Goal: Transaction & Acquisition: Obtain resource

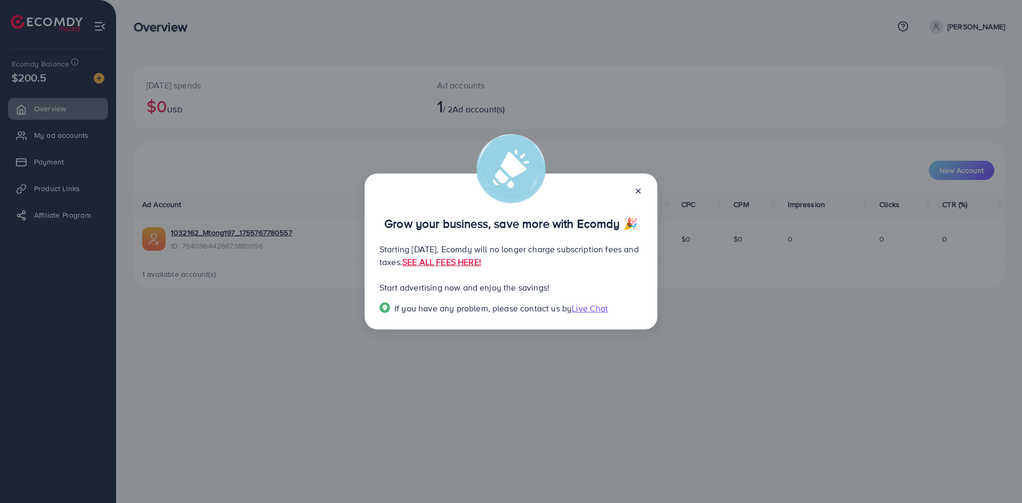
click at [635, 192] on icon at bounding box center [638, 191] width 9 height 9
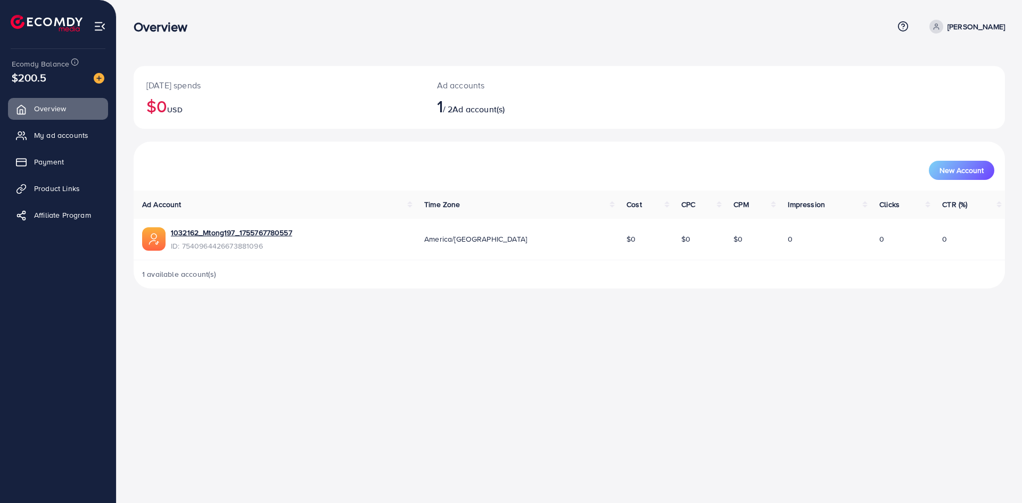
drag, startPoint x: 613, startPoint y: 243, endPoint x: 627, endPoint y: 246, distance: 14.7
click at [627, 246] on td "$0" at bounding box center [645, 240] width 54 height 42
drag, startPoint x: 826, startPoint y: 244, endPoint x: 844, endPoint y: 243, distance: 17.6
click at [834, 244] on td "0" at bounding box center [826, 240] width 92 height 42
drag, startPoint x: 85, startPoint y: 18, endPoint x: 99, endPoint y: 17, distance: 13.9
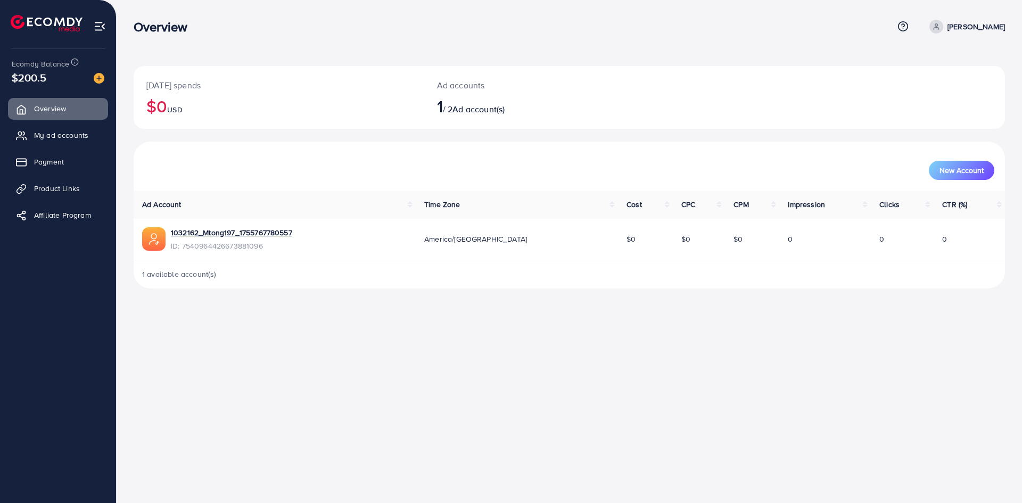
click at [30, 19] on li at bounding box center [51, 24] width 80 height 43
click at [134, 1] on div "Today's spends $0 USD Ad accounts 1 / 2 Ad account(s) New Account Ad Account Ti…" at bounding box center [570, 153] width 906 height 306
click at [95, 79] on img at bounding box center [99, 78] width 11 height 11
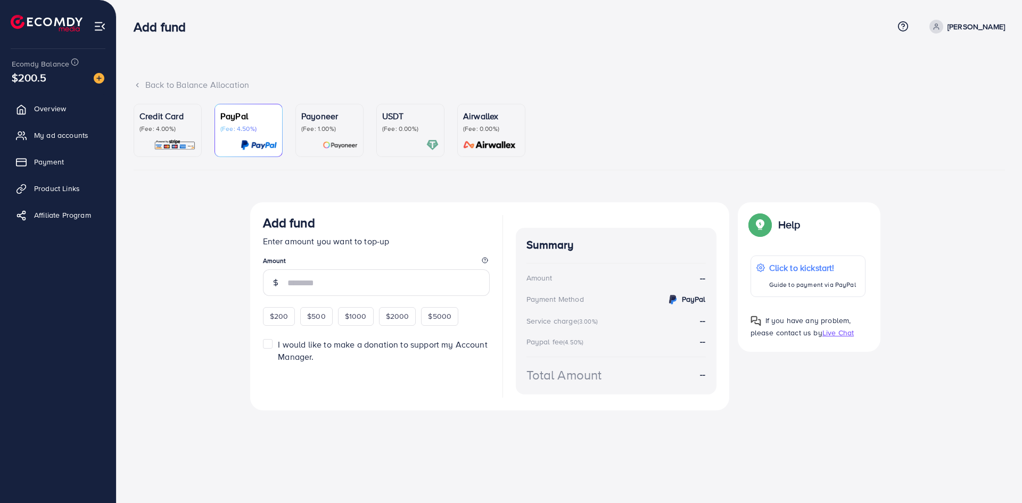
click at [183, 114] on p "Credit Card" at bounding box center [168, 116] width 56 height 13
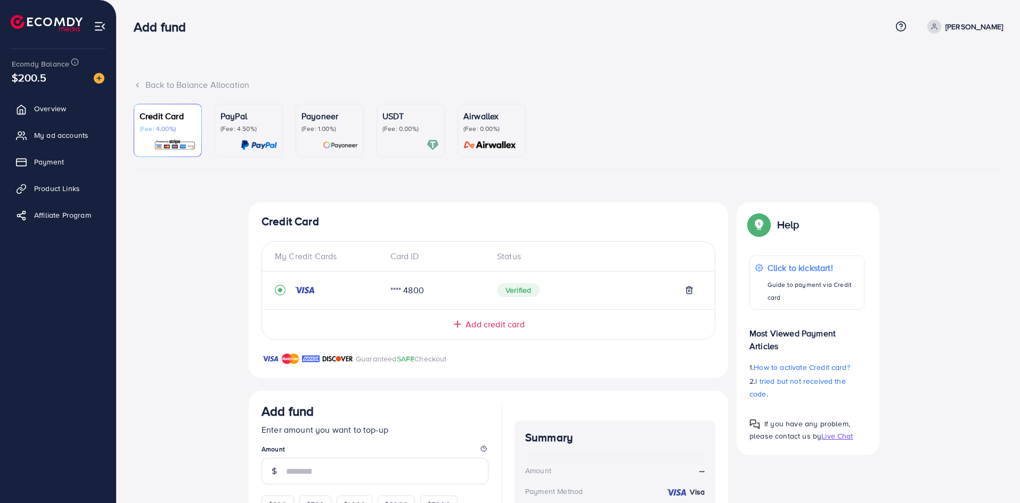
click at [143, 77] on div "Back to Balance Allocation Credit Card (Fee: 4.00%) PayPal (Fee: 4.50%) Payonee…" at bounding box center [568, 321] width 903 height 642
click at [136, 85] on icon at bounding box center [137, 84] width 7 height 7
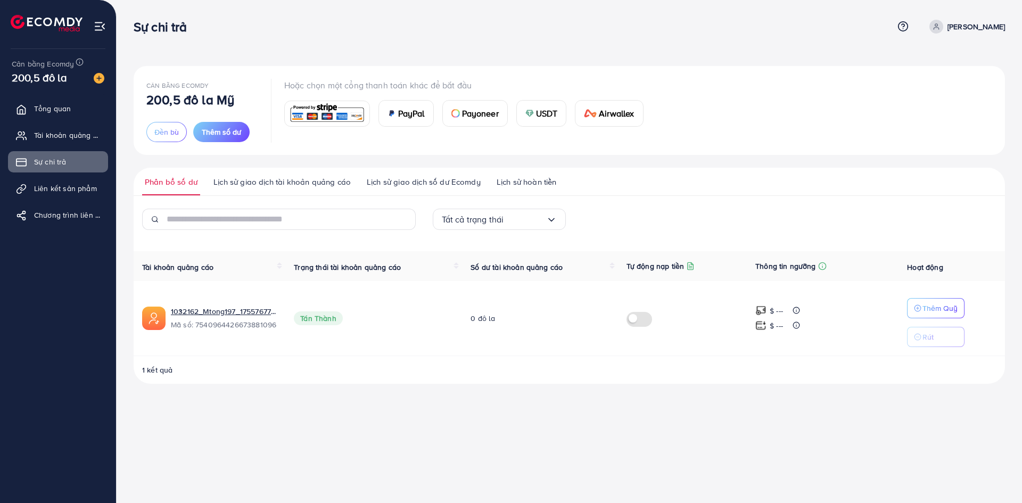
drag, startPoint x: 715, startPoint y: 186, endPoint x: 694, endPoint y: 186, distance: 20.8
click at [715, 186] on ul "Phân bổ số dư Lịch sử giao dịch tài khoản quảng cáo Lịch sử giao dịch số dư Eco…" at bounding box center [570, 182] width 872 height 28
click at [67, 133] on font "Tài khoản quảng cáo của tôi" at bounding box center [85, 135] width 96 height 11
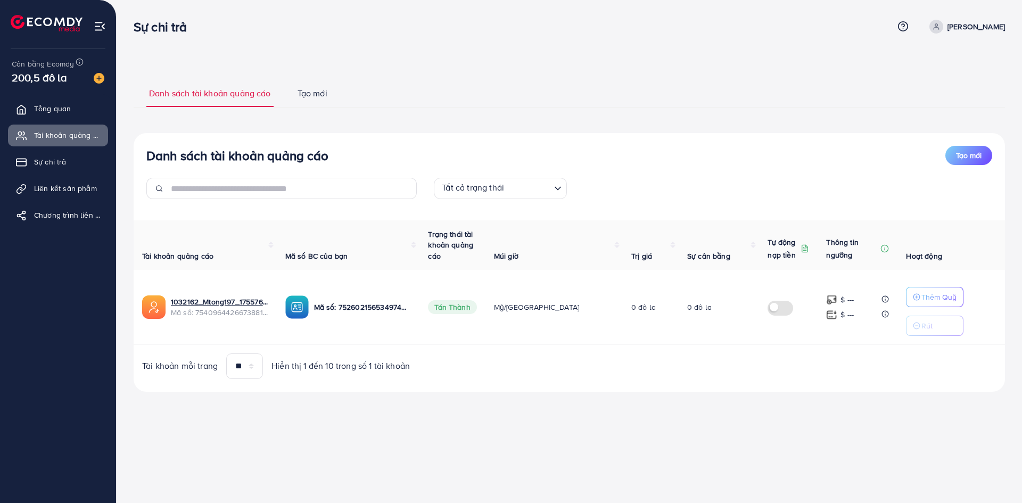
click at [310, 93] on font "Tạo mới" at bounding box center [313, 93] width 30 height 12
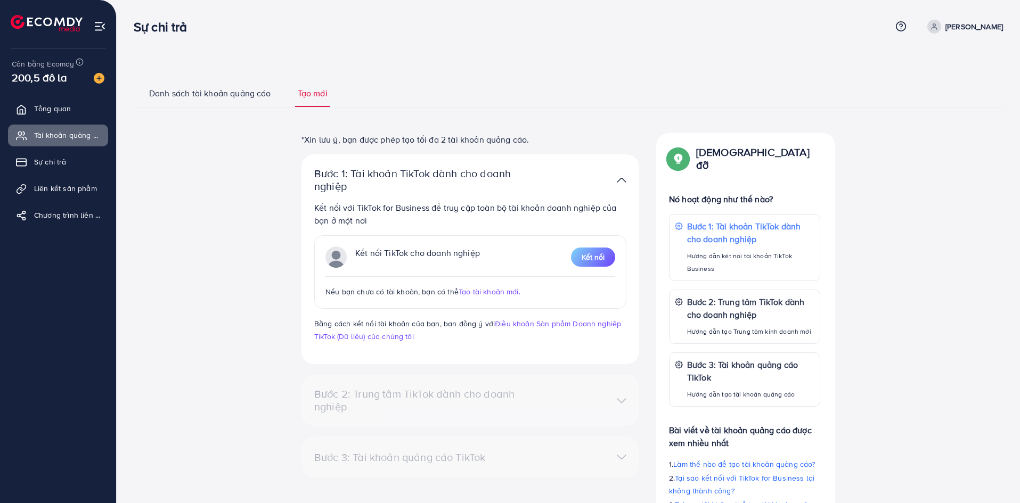
click at [243, 94] on font "Danh sách tài khoản quảng cáo" at bounding box center [210, 93] width 122 height 12
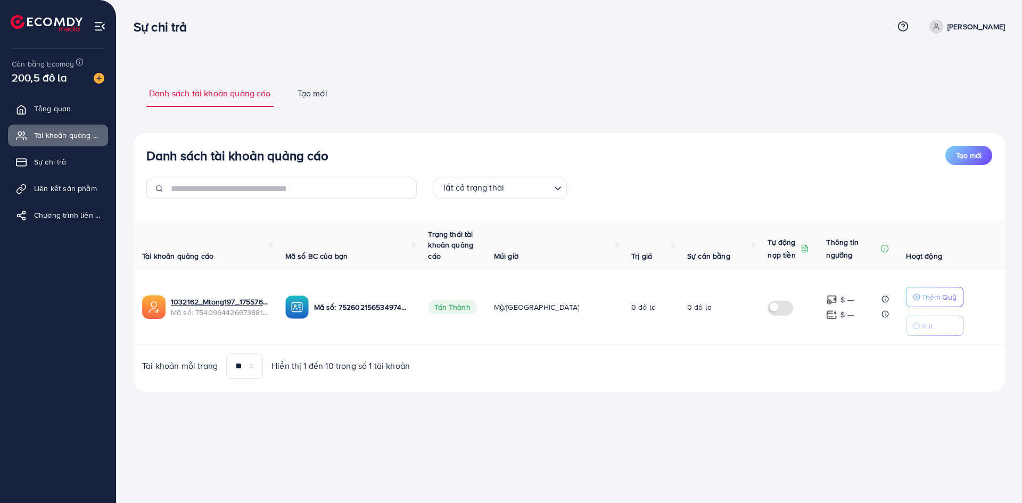
click at [321, 95] on font "Tạo mới" at bounding box center [313, 93] width 30 height 12
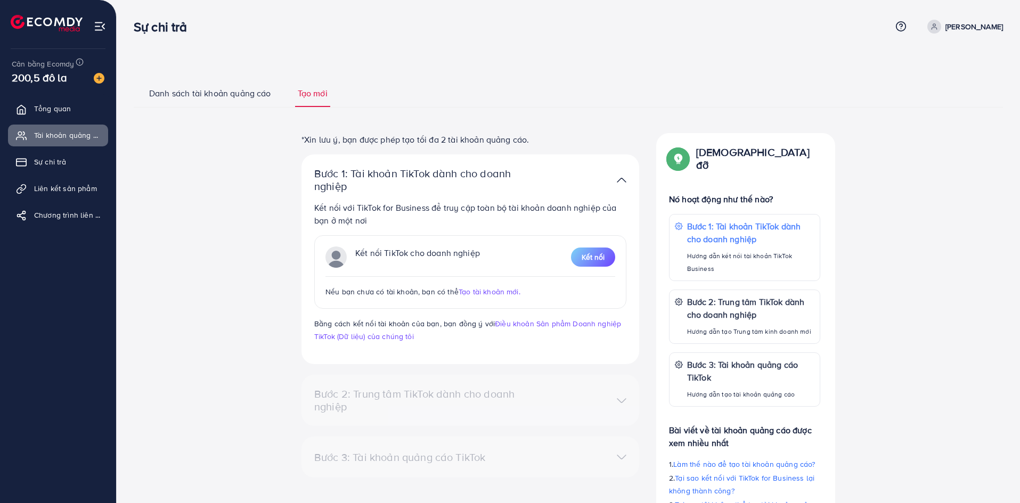
click at [235, 102] on link "Danh sách tài khoản quảng cáo" at bounding box center [209, 97] width 127 height 20
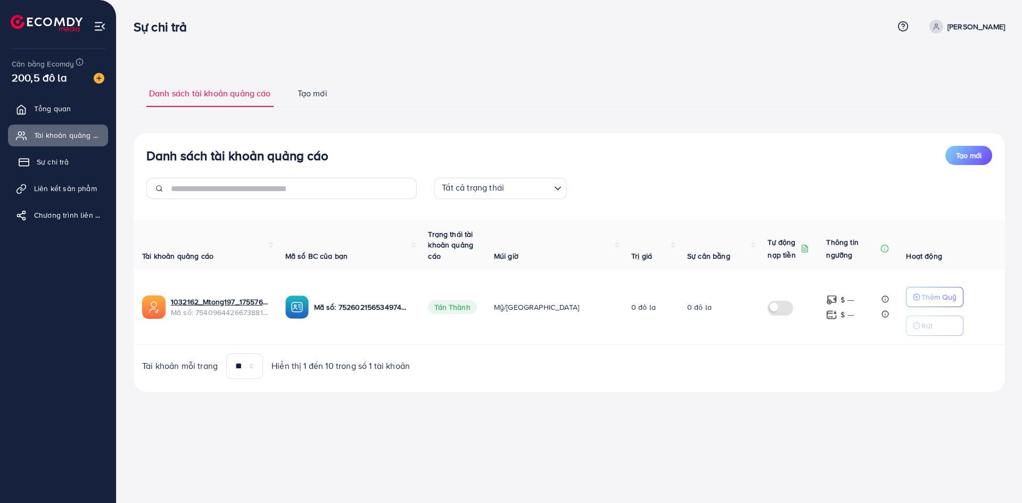
click at [53, 164] on font "Sự chi trả" at bounding box center [53, 162] width 32 height 11
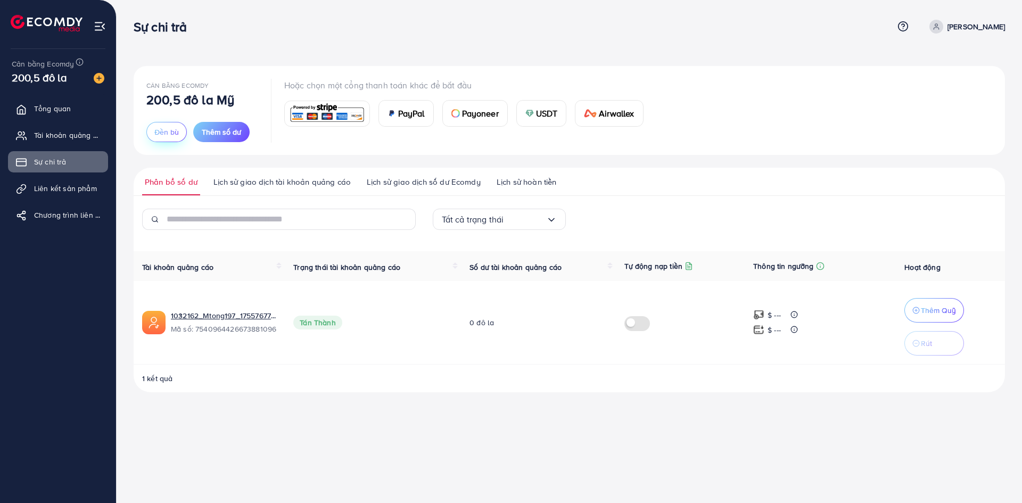
click at [170, 131] on font "Đền bù" at bounding box center [166, 132] width 24 height 11
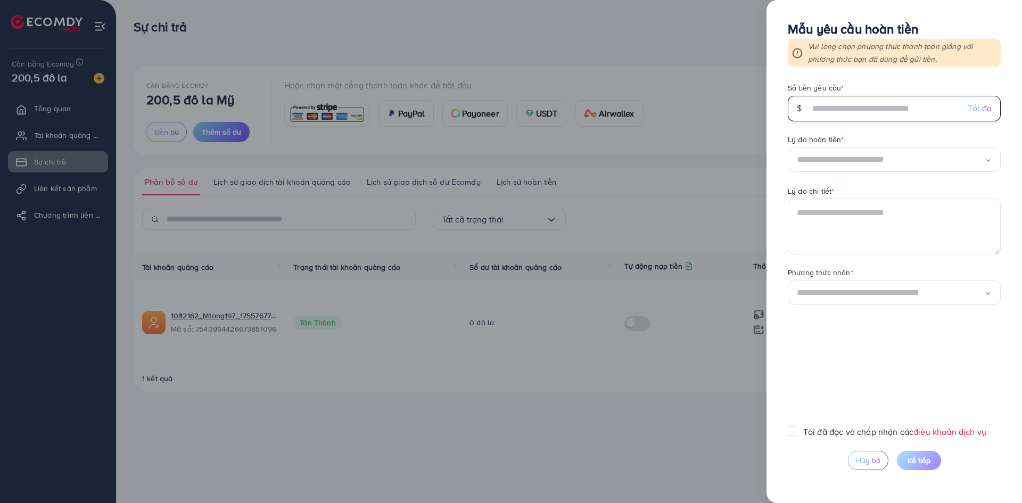
click at [846, 112] on input "text" at bounding box center [885, 109] width 150 height 26
type input "*****"
click at [849, 194] on div "Lý do chi tiết *" at bounding box center [894, 192] width 213 height 13
click at [840, 170] on div "Đang tải..." at bounding box center [894, 160] width 213 height 25
click at [844, 218] on form "Số tiền yêu cầu * $ ***** Tối đa Lý do hoàn tiền * Temporarily stop using servi…" at bounding box center [894, 254] width 213 height 343
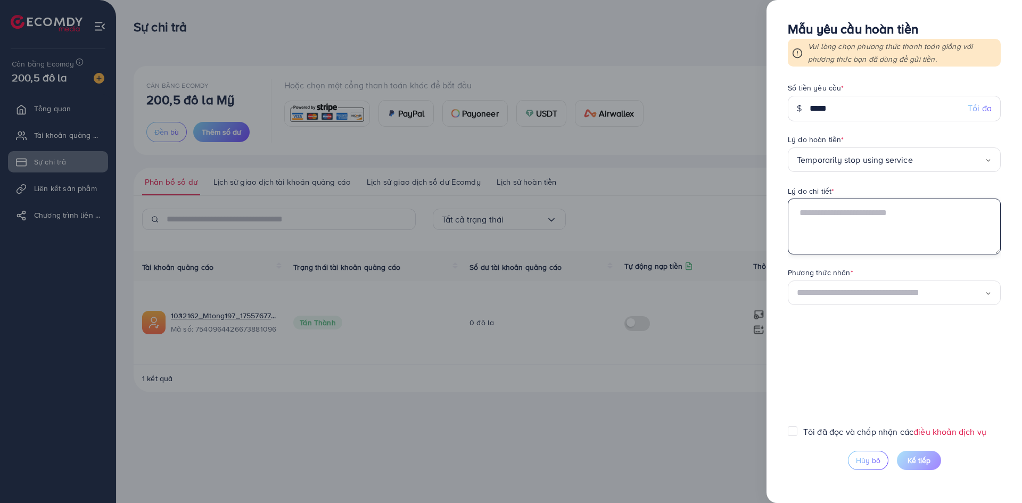
click at [843, 215] on textarea at bounding box center [894, 226] width 213 height 55
click at [853, 295] on div "Đang tải..." at bounding box center [894, 293] width 213 height 25
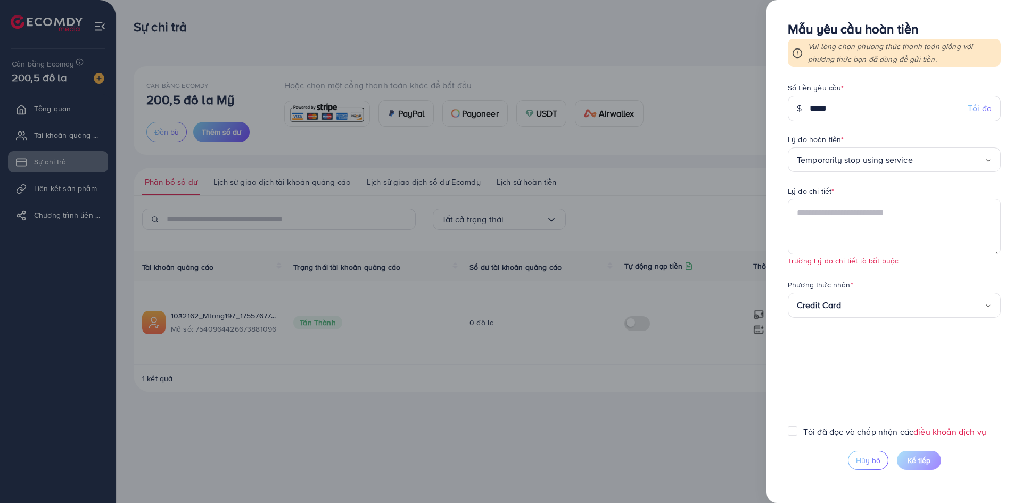
click at [867, 337] on form "Số tiền yêu cầu * $ ***** Tối đa Lý do hoàn tiền * Temporarily stop using servi…" at bounding box center [894, 254] width 213 height 343
click at [804, 435] on label "Tôi đã đọc và chấp nhận các điều khoản dịch vụ" at bounding box center [895, 432] width 183 height 12
click at [595, 143] on div at bounding box center [511, 251] width 1022 height 503
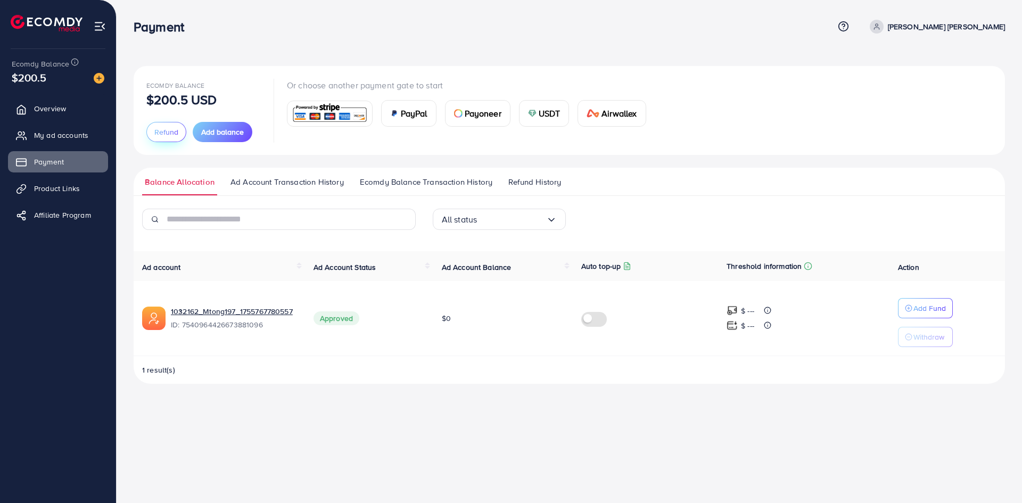
click at [168, 134] on span "Refund" at bounding box center [166, 132] width 24 height 11
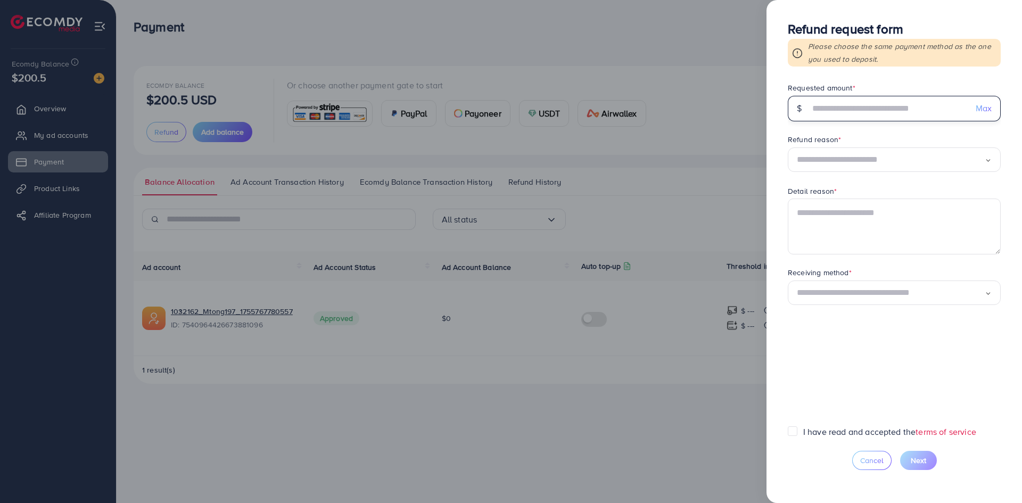
click at [833, 108] on input "text" at bounding box center [889, 109] width 158 height 26
type input "*****"
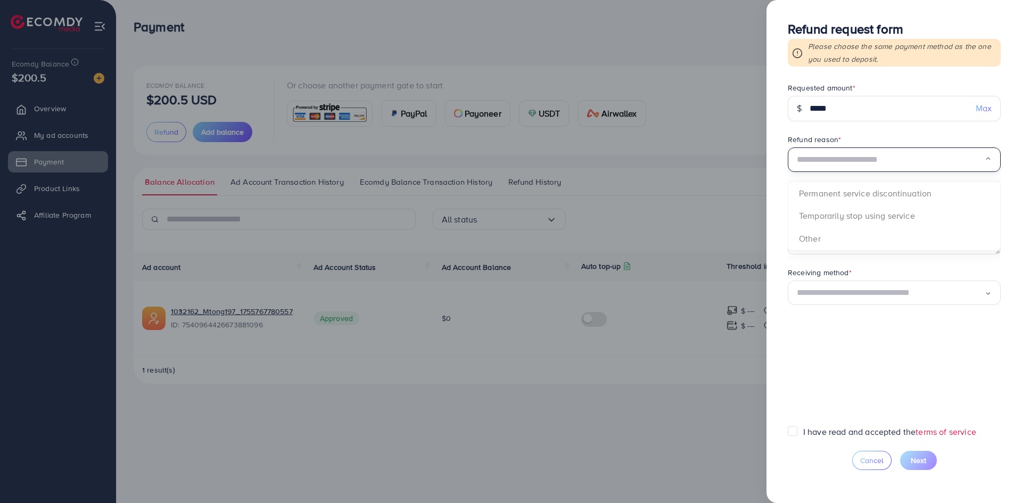
click at [818, 166] on input "Search for option" at bounding box center [891, 160] width 188 height 17
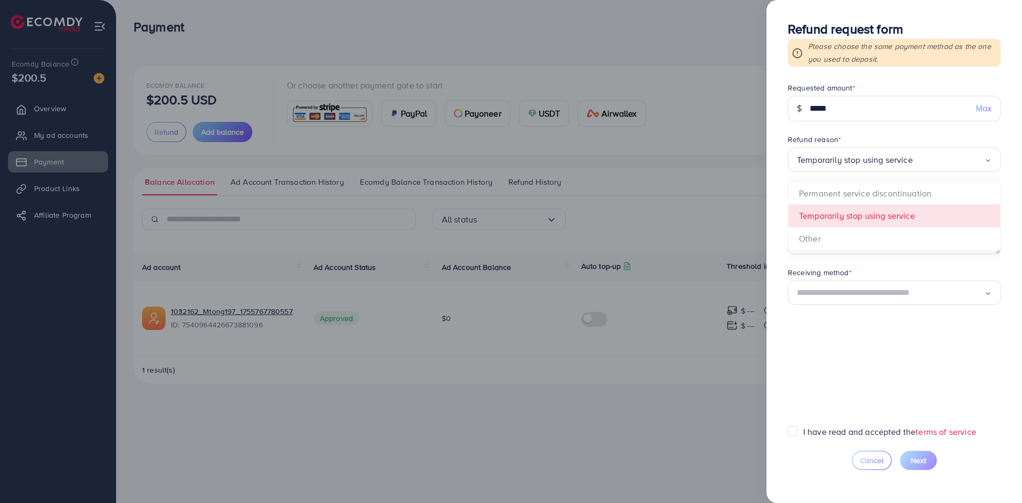
click at [839, 215] on form "Requested amount * $ ***** Max Refund reason * Temporarily stop using service L…" at bounding box center [894, 254] width 213 height 343
click at [843, 214] on textarea at bounding box center [894, 226] width 213 height 55
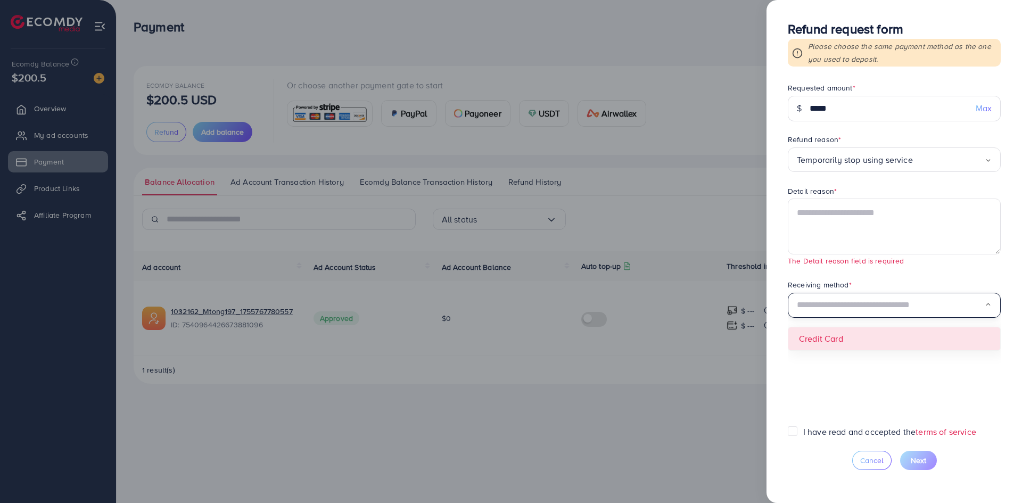
drag, startPoint x: 846, startPoint y: 289, endPoint x: 839, endPoint y: 287, distance: 7.2
click at [844, 289] on div "Receiving method * Loading... Credit Card" at bounding box center [894, 299] width 213 height 39
click at [821, 338] on form "Requested amount * $ ***** Max Refund reason * Temporarily stop using service L…" at bounding box center [894, 254] width 213 height 343
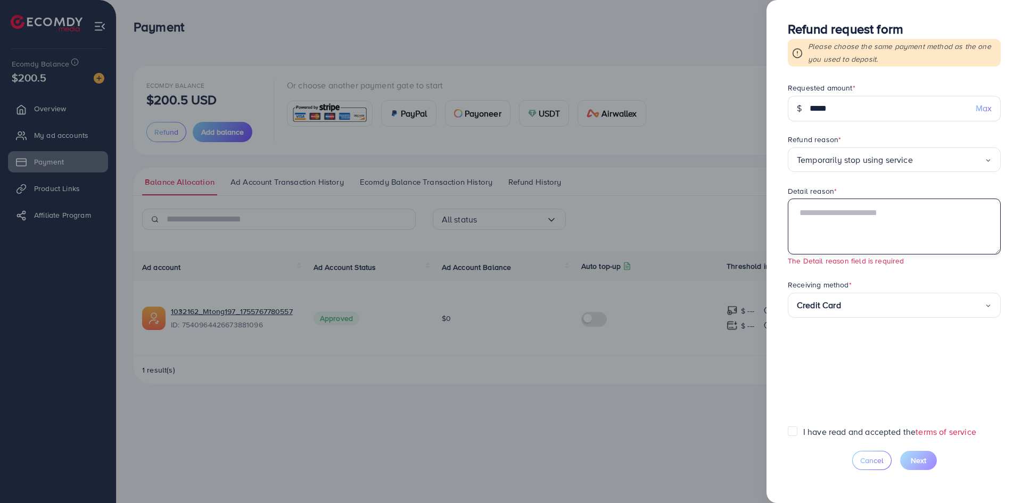
click at [857, 228] on textarea at bounding box center [894, 226] width 213 height 55
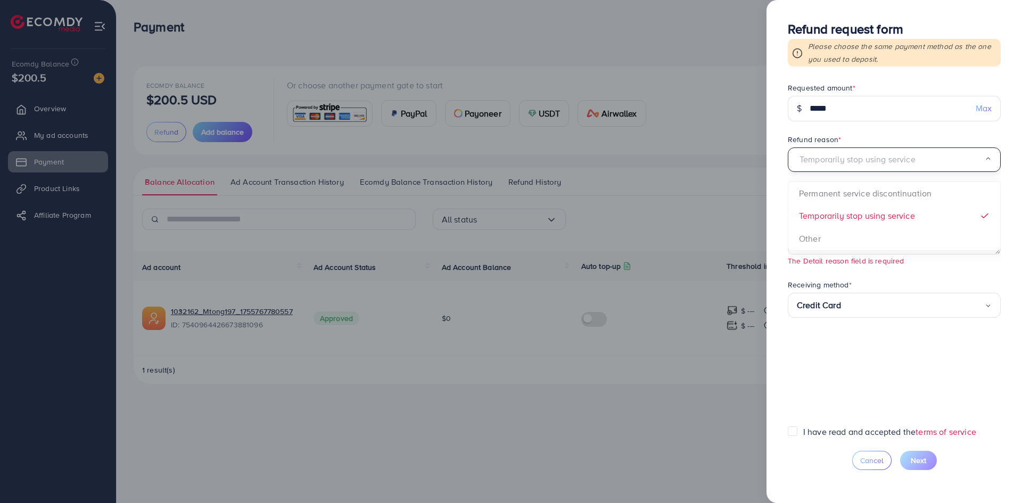
drag, startPoint x: 933, startPoint y: 150, endPoint x: 871, endPoint y: 155, distance: 62.5
click at [871, 155] on div "Temporarily stop using service Loading..." at bounding box center [894, 160] width 213 height 25
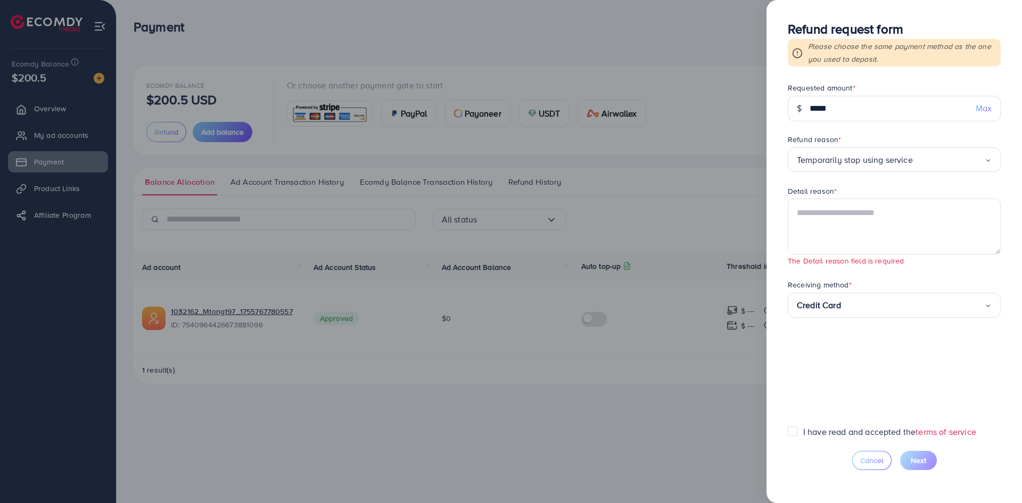
drag, startPoint x: 924, startPoint y: 215, endPoint x: 854, endPoint y: 177, distance: 80.1
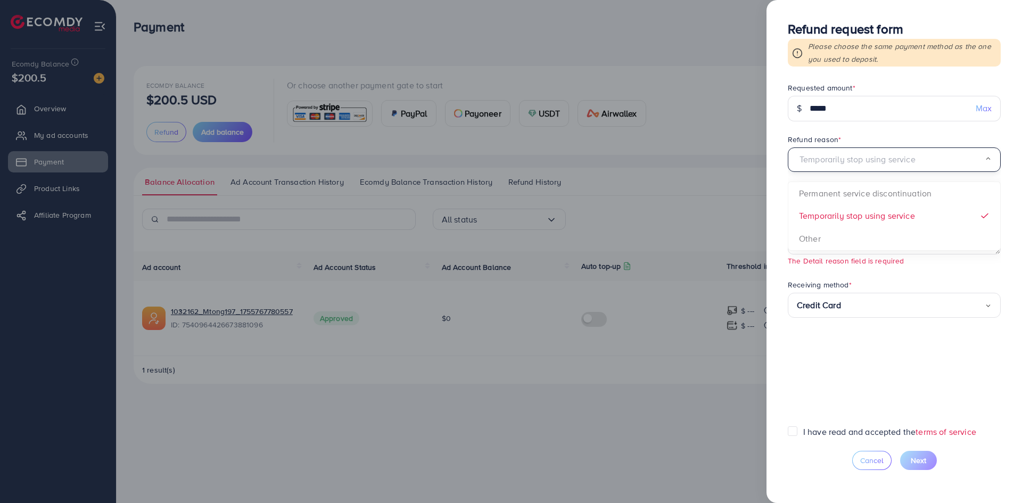
drag, startPoint x: 933, startPoint y: 163, endPoint x: 889, endPoint y: 222, distance: 73.3
click at [841, 167] on input "Search for option" at bounding box center [891, 160] width 188 height 17
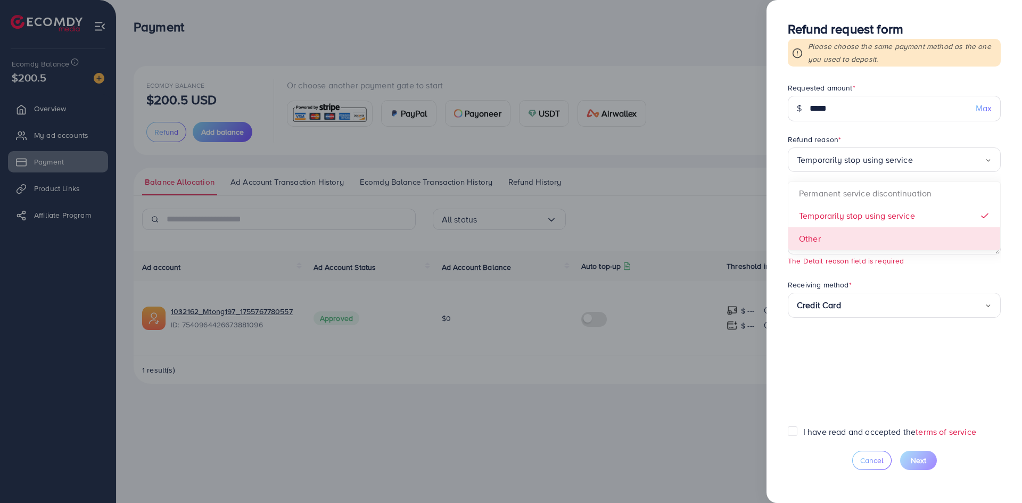
click at [902, 282] on div "Receiving method *" at bounding box center [894, 286] width 213 height 13
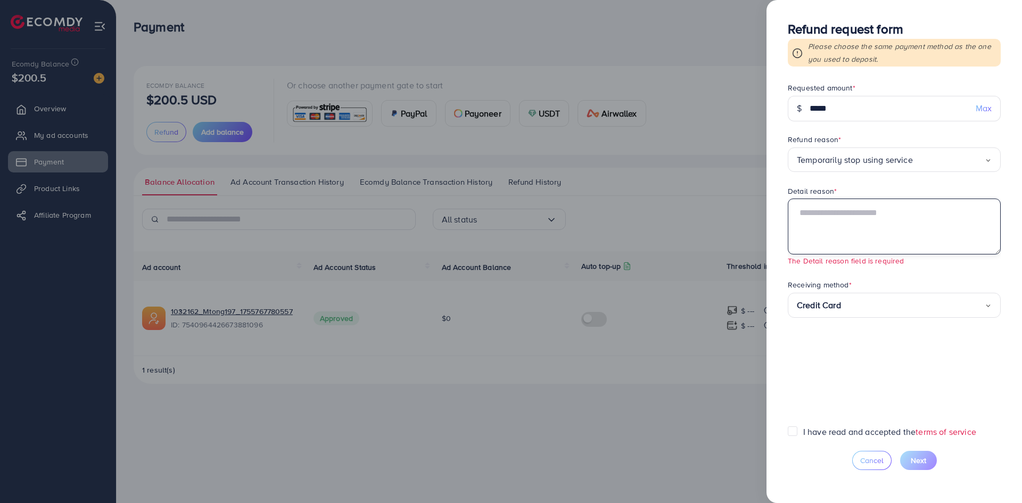
click at [853, 211] on textarea at bounding box center [894, 226] width 213 height 55
type textarea "*"
type textarea "**********"
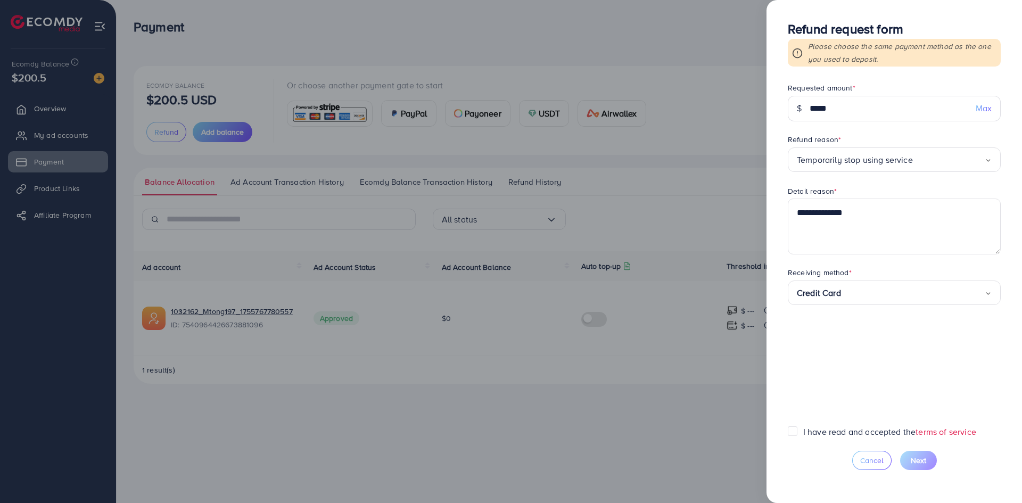
click at [868, 334] on form "**********" at bounding box center [894, 254] width 213 height 343
click at [804, 431] on label "I have read and accepted the terms of service" at bounding box center [890, 432] width 173 height 12
click at [921, 463] on span "Next" at bounding box center [918, 460] width 15 height 11
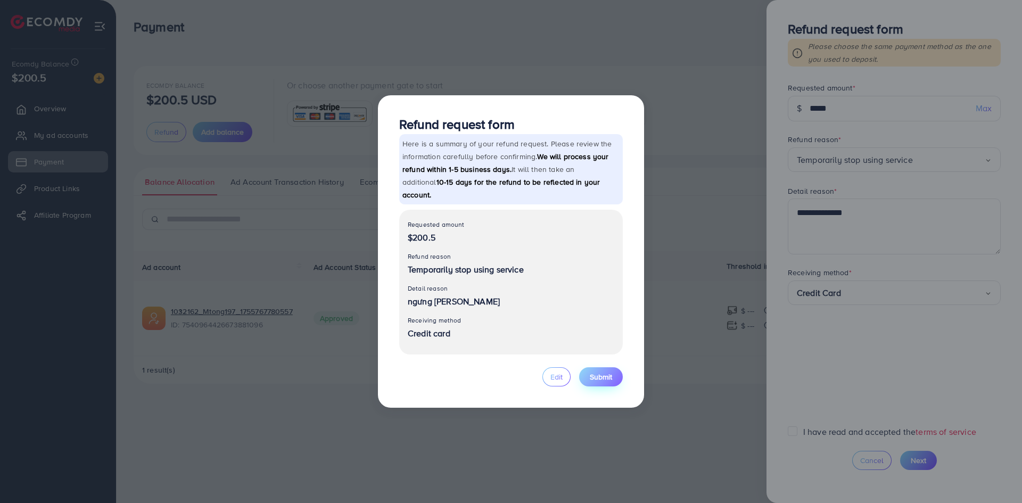
click at [595, 372] on span "Submit" at bounding box center [601, 377] width 22 height 11
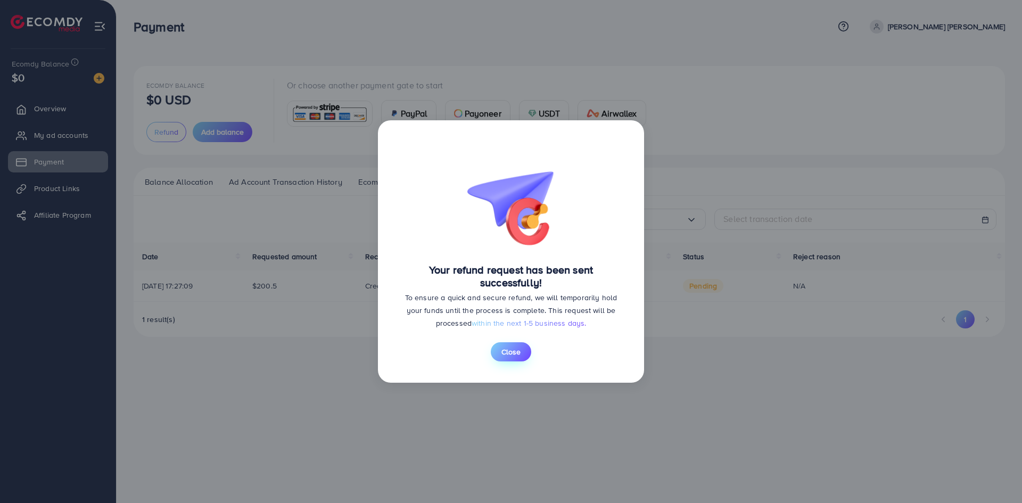
click at [512, 351] on span "Close" at bounding box center [511, 352] width 19 height 11
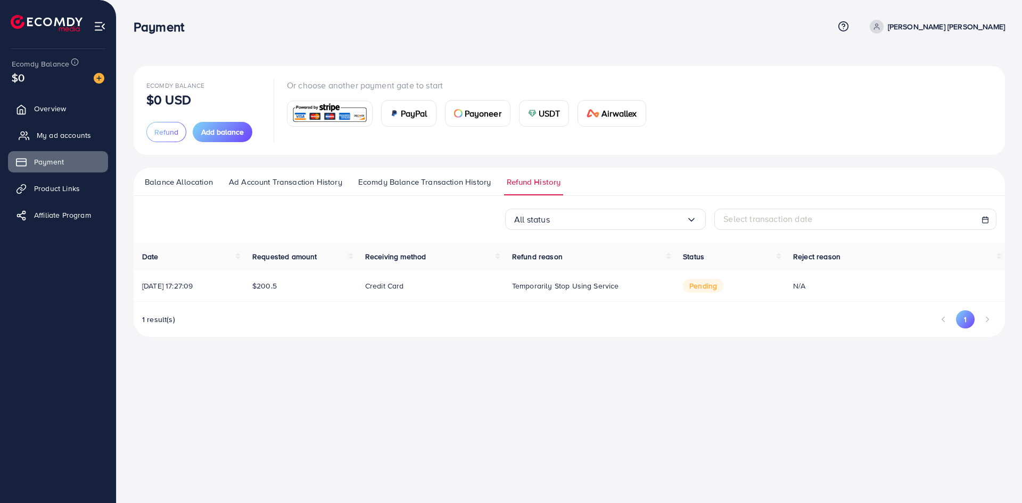
click at [55, 136] on span "My ad accounts" at bounding box center [64, 135] width 54 height 11
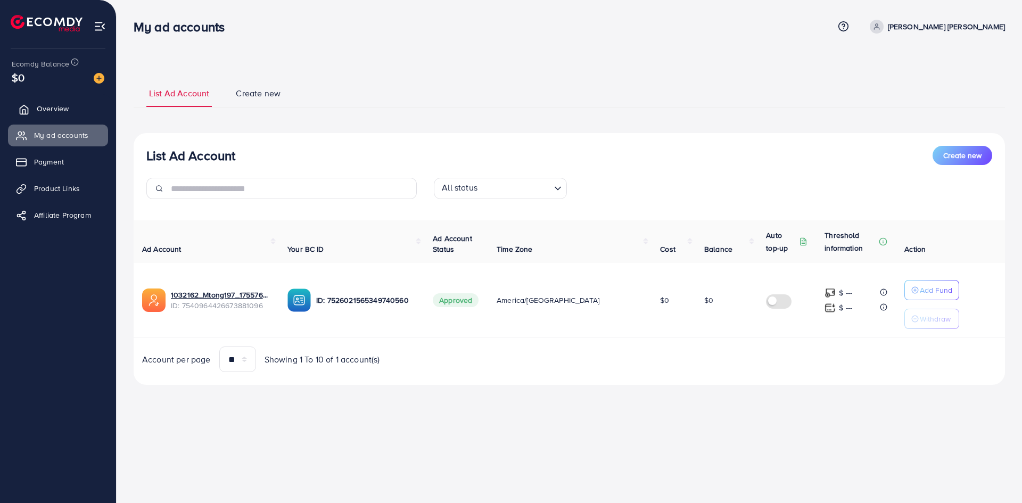
click at [39, 102] on link "Overview" at bounding box center [58, 108] width 100 height 21
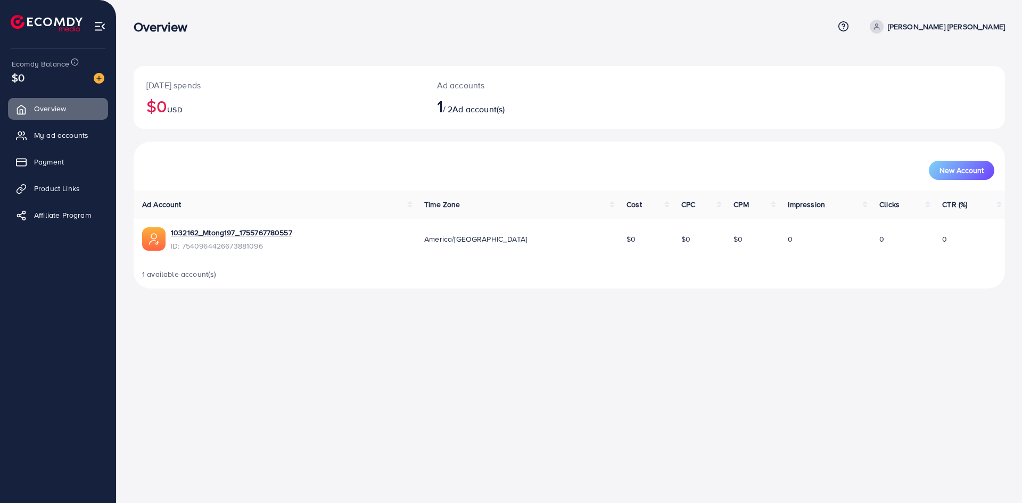
click at [965, 28] on p "[PERSON_NAME] [PERSON_NAME]" at bounding box center [946, 26] width 117 height 13
click at [934, 59] on span "Profile" at bounding box center [939, 63] width 24 height 13
select select "*******"
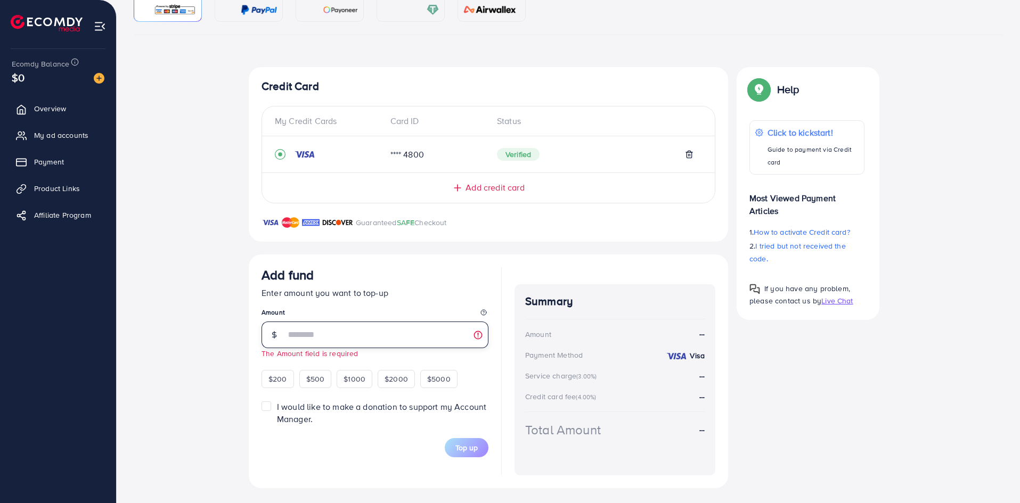
scroll to position [137, 0]
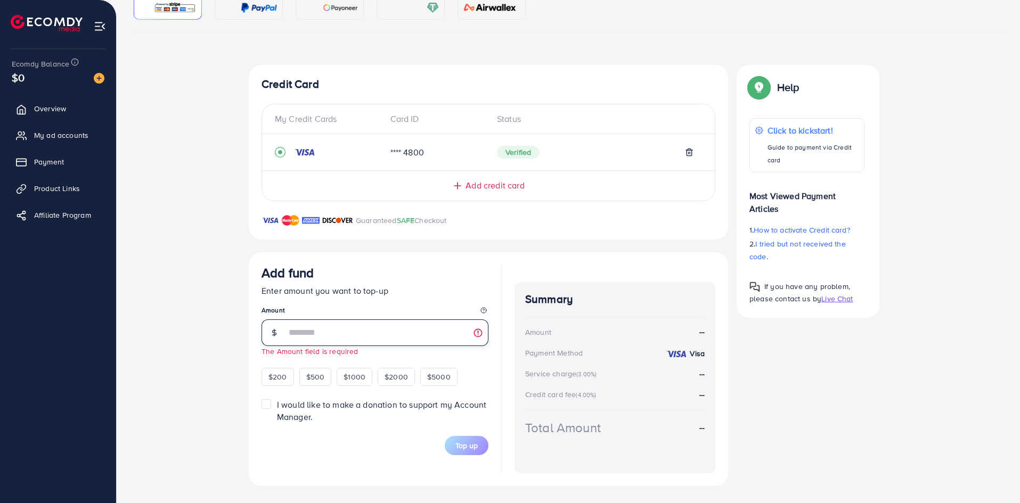
click at [331, 340] on input "number" at bounding box center [387, 333] width 202 height 27
click at [394, 274] on div "Add fund" at bounding box center [374, 275] width 227 height 20
click at [340, 333] on input "number" at bounding box center [387, 333] width 202 height 27
type input "*"
drag, startPoint x: 351, startPoint y: 256, endPoint x: 357, endPoint y: 252, distance: 7.4
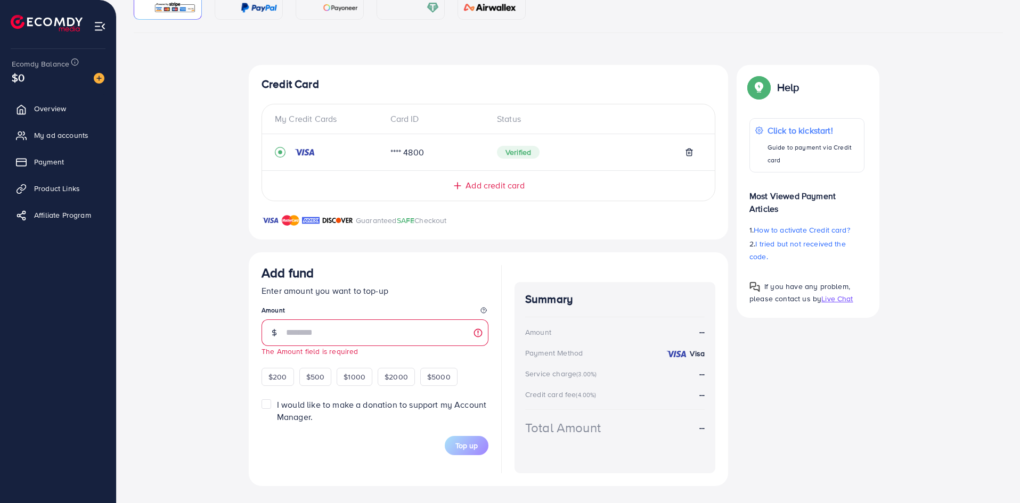
click at [353, 255] on div "Add fund Enter amount you want to top-up Amount The Amount field is required $2…" at bounding box center [488, 369] width 479 height 234
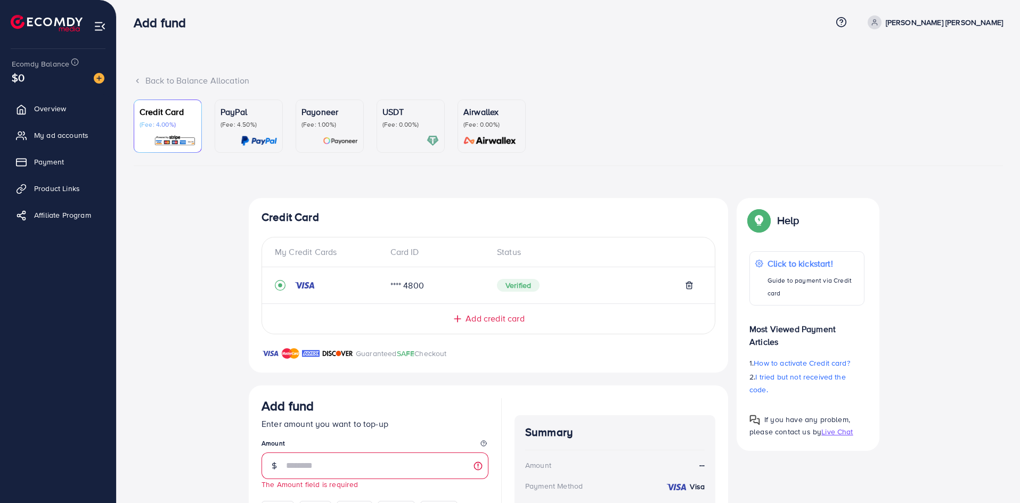
scroll to position [0, 0]
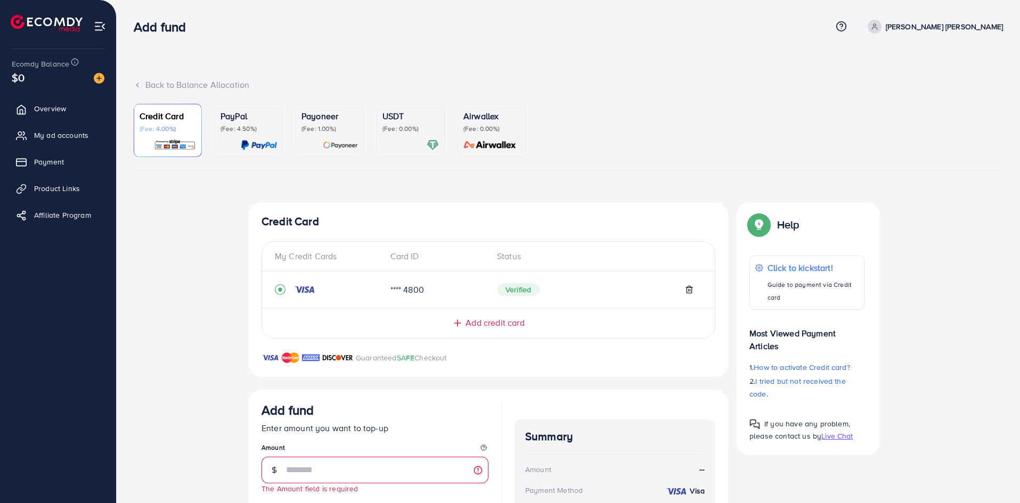
click at [50, 75] on div "$0" at bounding box center [58, 77] width 93 height 15
click at [48, 105] on span "Overview" at bounding box center [53, 108] width 32 height 11
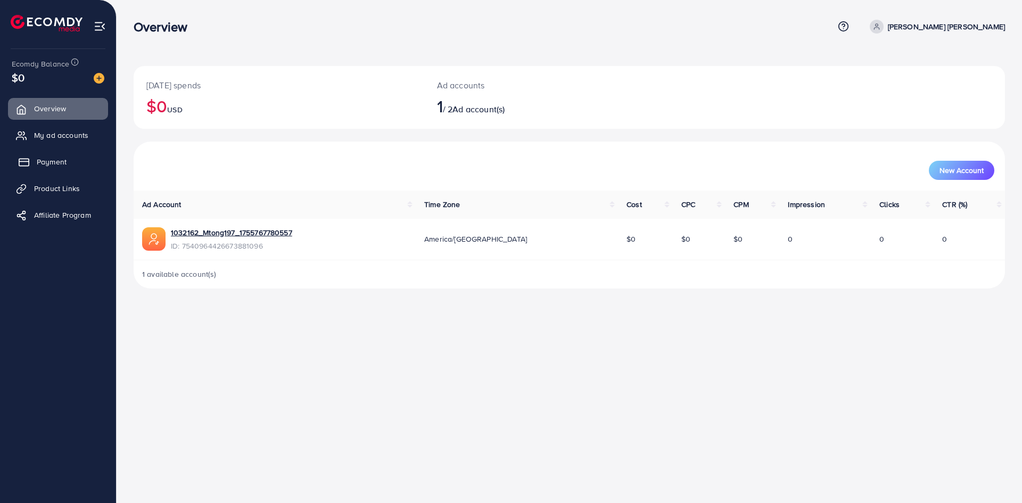
click at [46, 161] on span "Payment" at bounding box center [52, 162] width 30 height 11
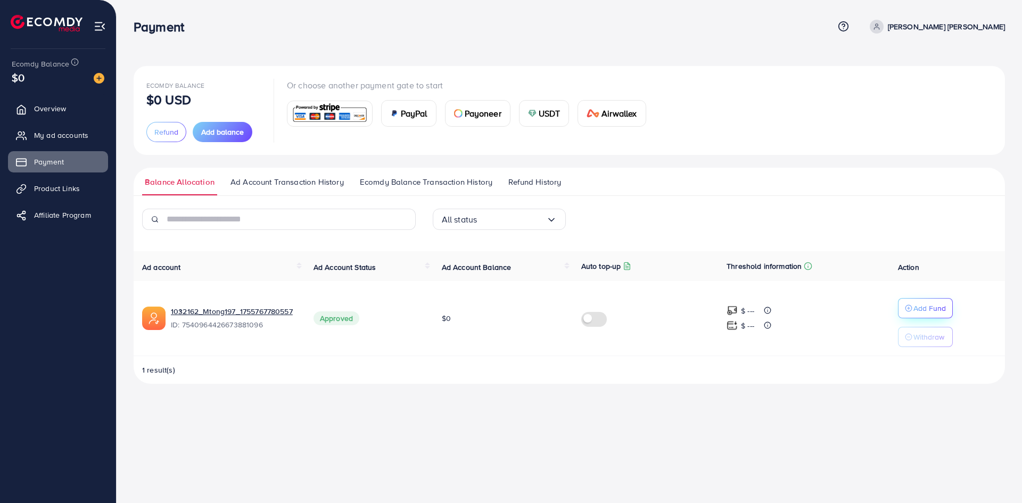
click at [924, 306] on p "Add Fund" at bounding box center [930, 308] width 32 height 13
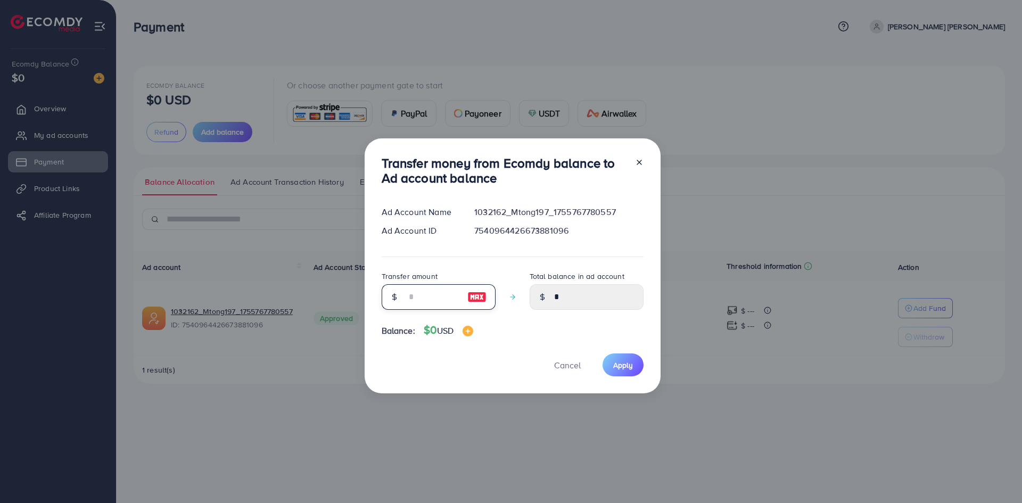
click at [427, 291] on input "number" at bounding box center [432, 297] width 53 height 26
type input "*"
type input "****"
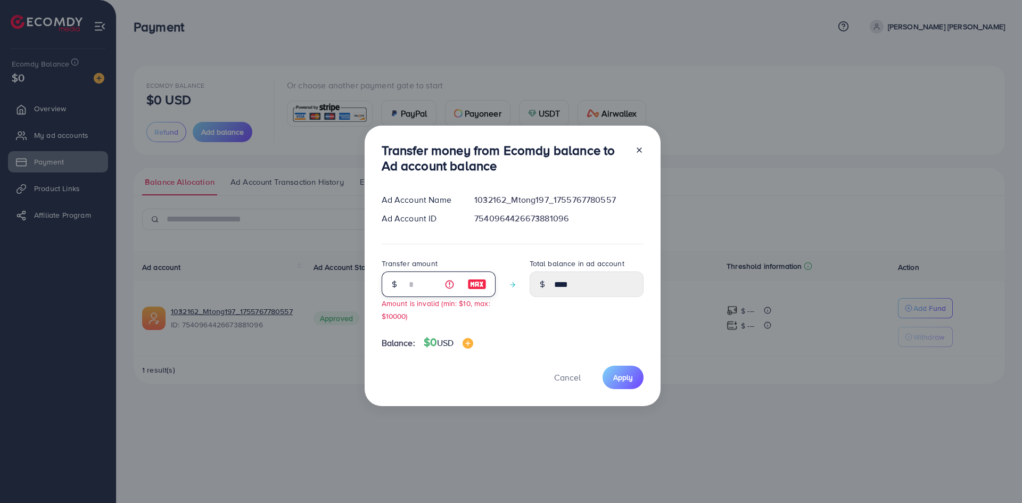
type input "*"
type input "***"
drag, startPoint x: 428, startPoint y: 289, endPoint x: 365, endPoint y: 283, distance: 62.6
click at [367, 284] on div "Transfer money from Ecomdy balance to Ad account balance Ad Account Name 103216…" at bounding box center [513, 266] width 296 height 280
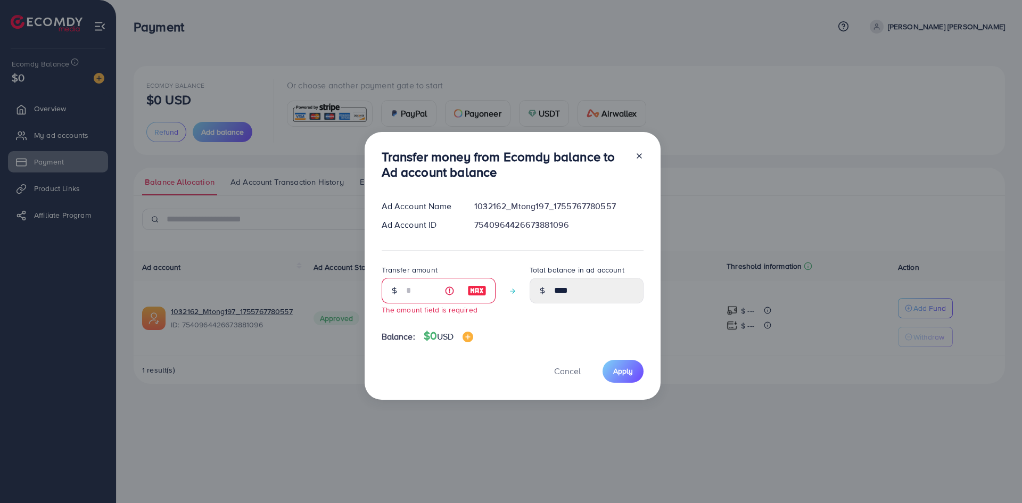
click at [640, 153] on icon at bounding box center [639, 156] width 9 height 9
type input "*"
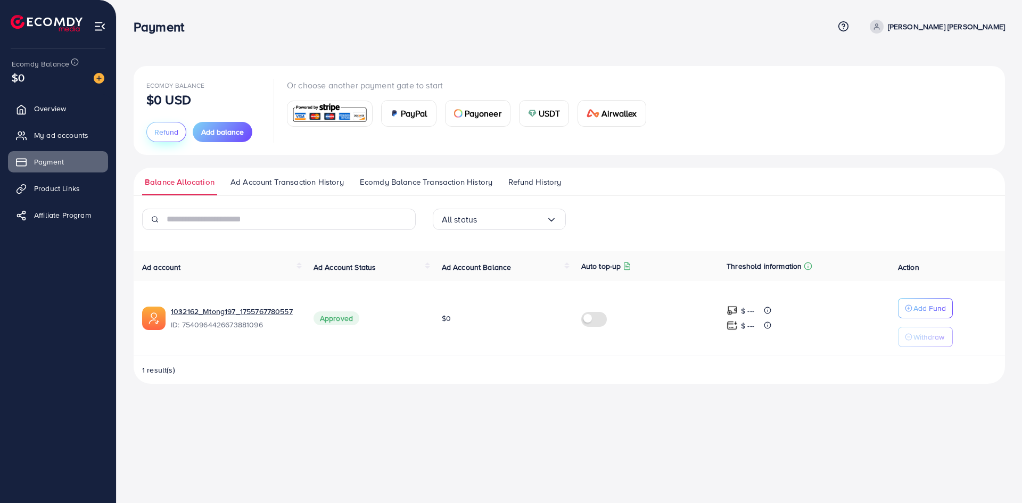
click at [163, 132] on span "Refund" at bounding box center [166, 132] width 24 height 11
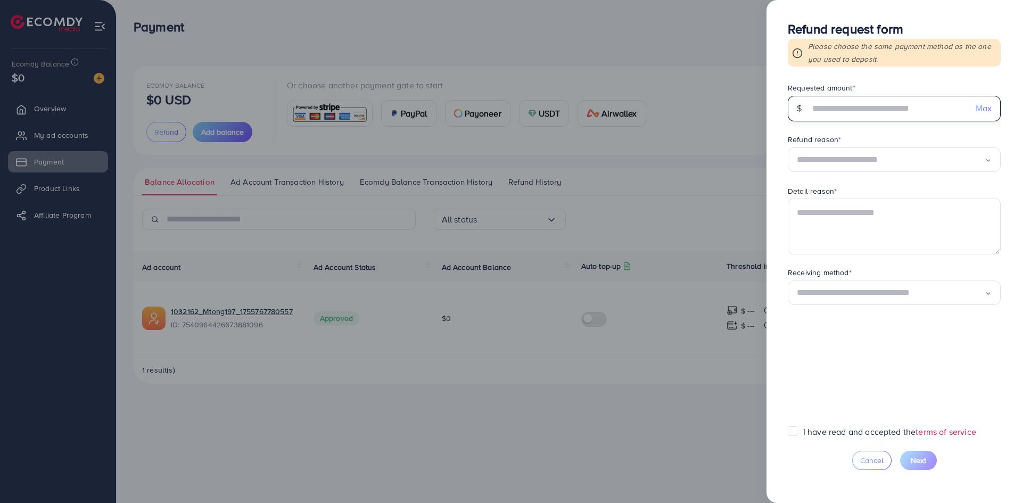
click at [847, 110] on input "text" at bounding box center [889, 109] width 158 height 26
type input "*"
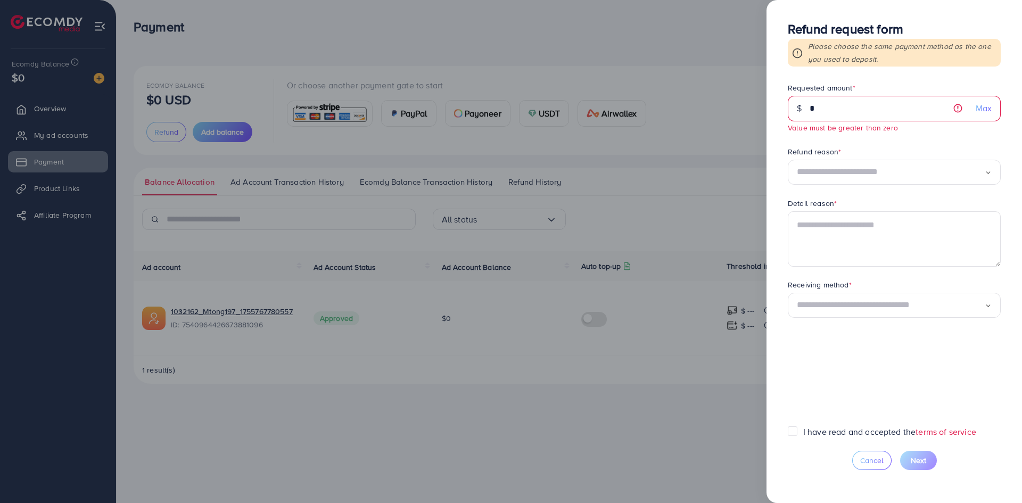
click at [865, 177] on input "Search for option" at bounding box center [891, 172] width 188 height 17
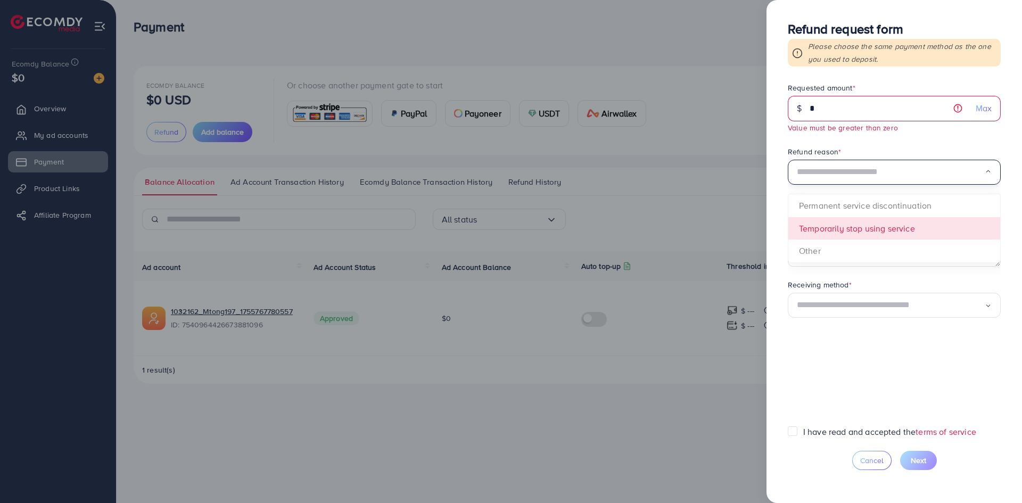
click at [867, 228] on form "Requested amount * $ * Max Value must be greater than zero Refund reason * Load…" at bounding box center [894, 254] width 213 height 343
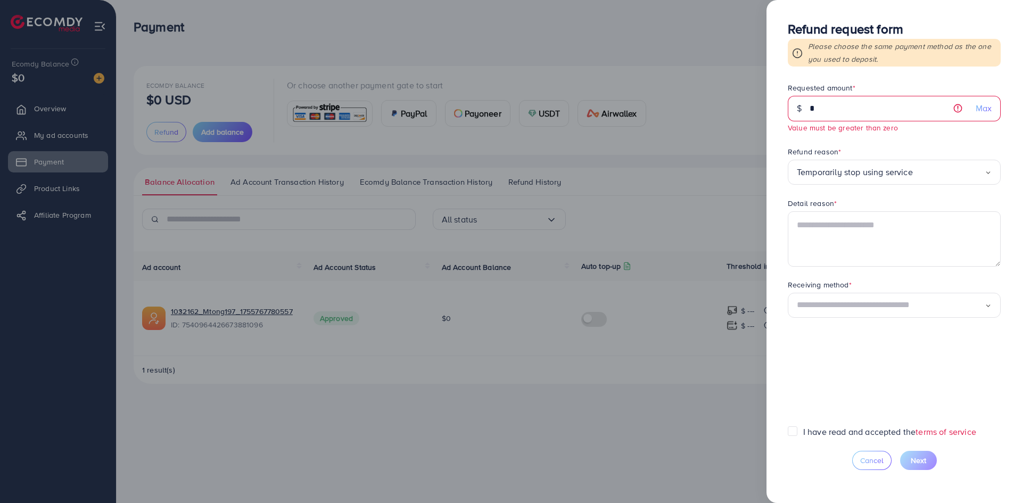
drag, startPoint x: 846, startPoint y: 307, endPoint x: 851, endPoint y: 305, distance: 6.0
click at [847, 307] on input "Search for option" at bounding box center [891, 305] width 188 height 17
click at [843, 339] on form "Requested amount * $ * Max Value must be greater than zero Refund reason * Temp…" at bounding box center [894, 254] width 213 height 343
click at [804, 429] on label "I have read and accepted the terms of service" at bounding box center [890, 432] width 173 height 12
click at [865, 310] on input "Search for option" at bounding box center [891, 305] width 188 height 17
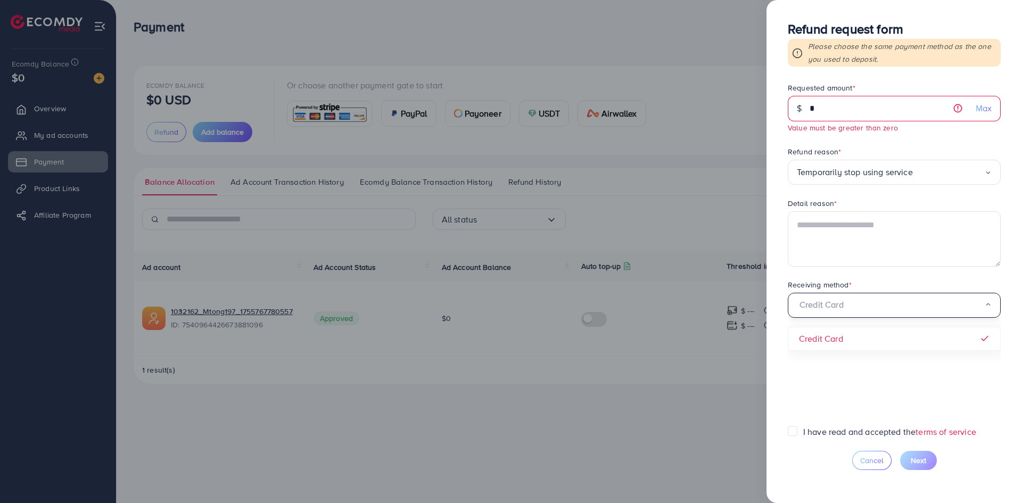
click at [849, 336] on form "Requested amount * $ * Max Value must be greater than zero Refund reason * Temp…" at bounding box center [894, 254] width 213 height 343
click at [722, 201] on div at bounding box center [511, 251] width 1022 height 503
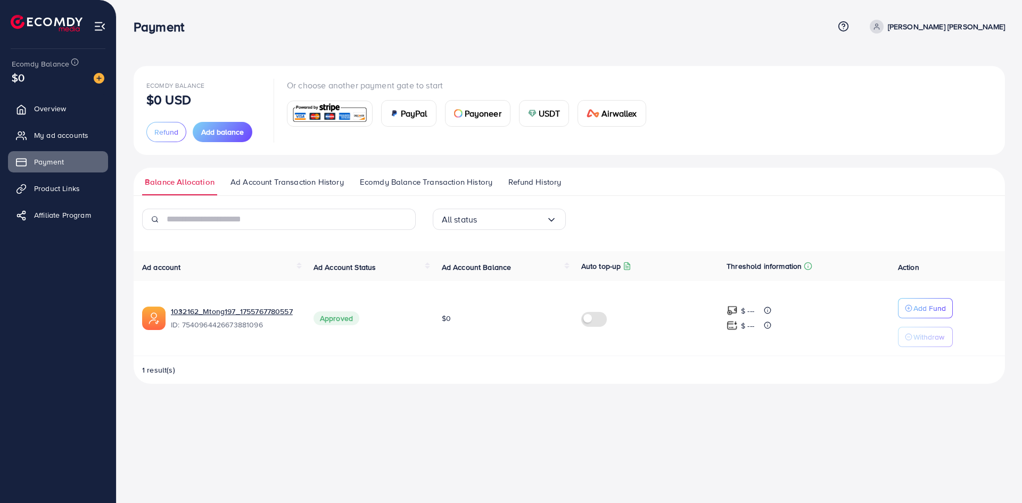
click at [272, 177] on span "Ad Account Transaction History" at bounding box center [287, 182] width 113 height 12
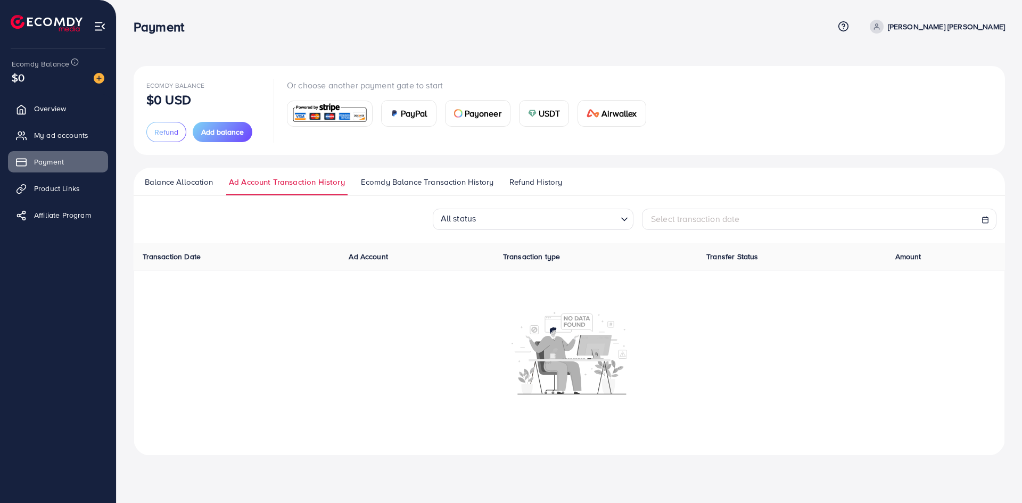
click at [160, 188] on link "Balance Allocation" at bounding box center [178, 185] width 73 height 19
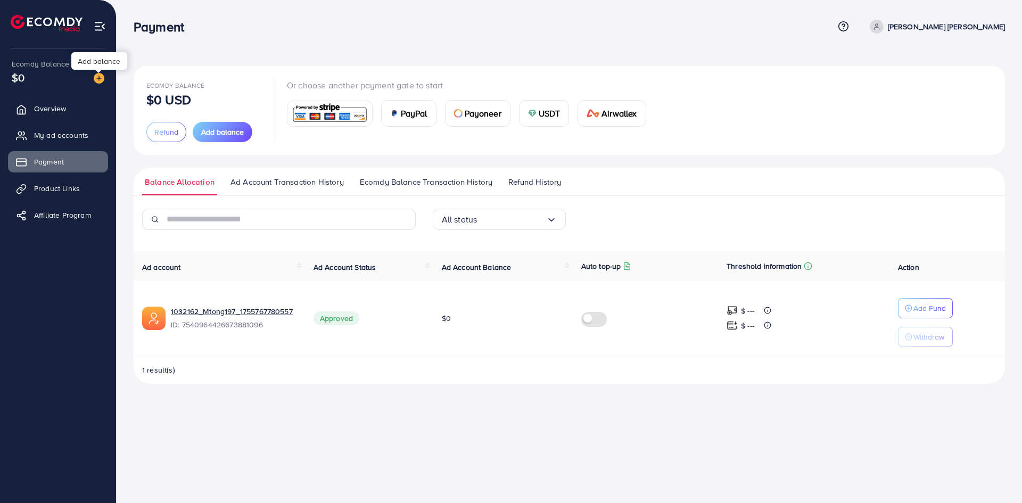
click at [102, 80] on img at bounding box center [99, 78] width 11 height 11
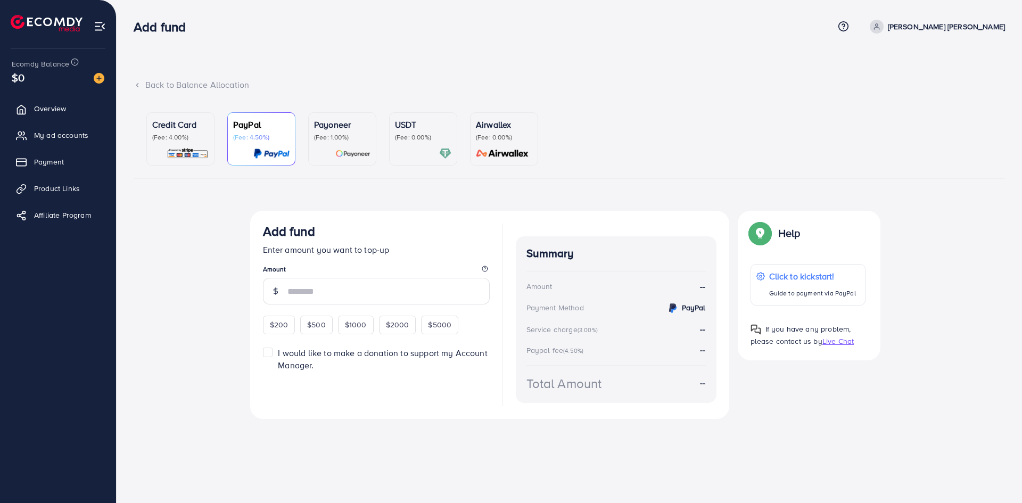
click at [193, 134] on p "(Fee: 4.00%)" at bounding box center [180, 137] width 56 height 9
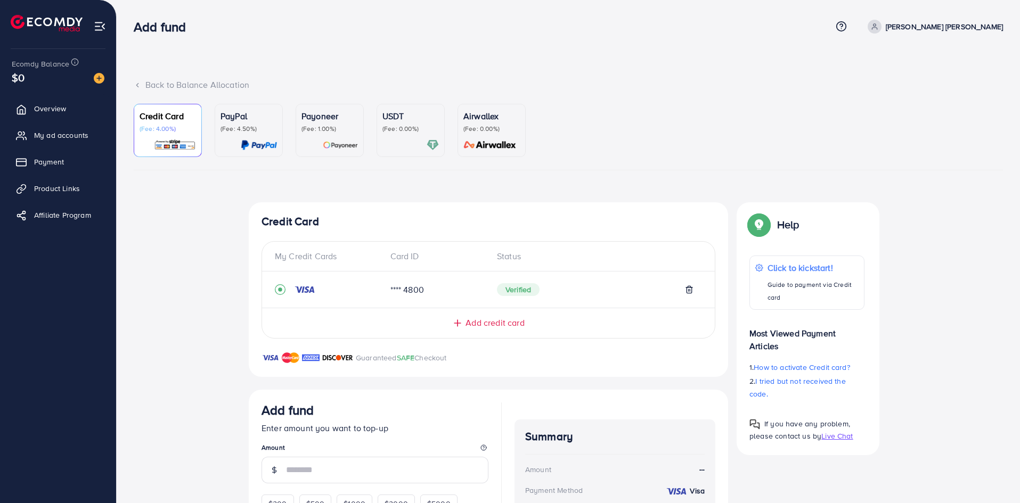
click at [603, 381] on div "Credit Card My Credit Cards Card ID Status **** 4800 Verified Add credit card G…" at bounding box center [488, 412] width 479 height 421
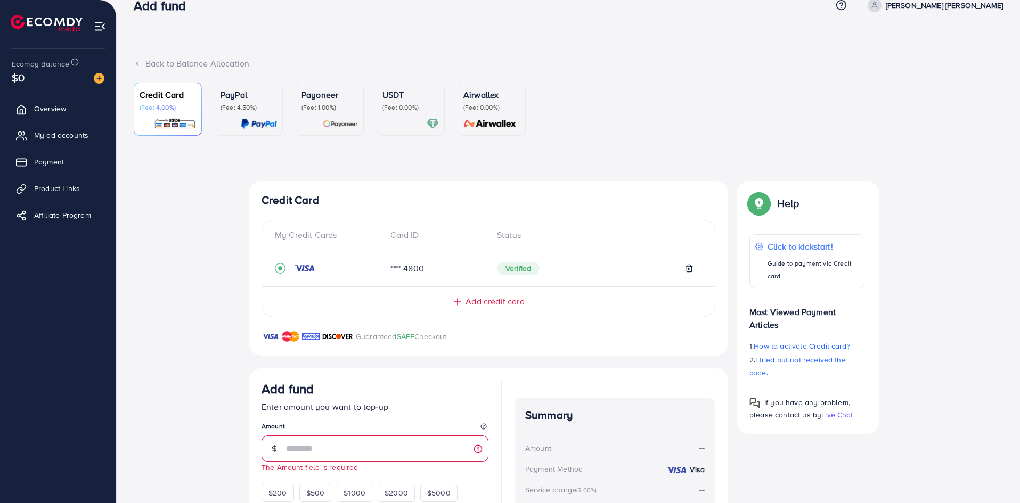
scroll to position [137, 0]
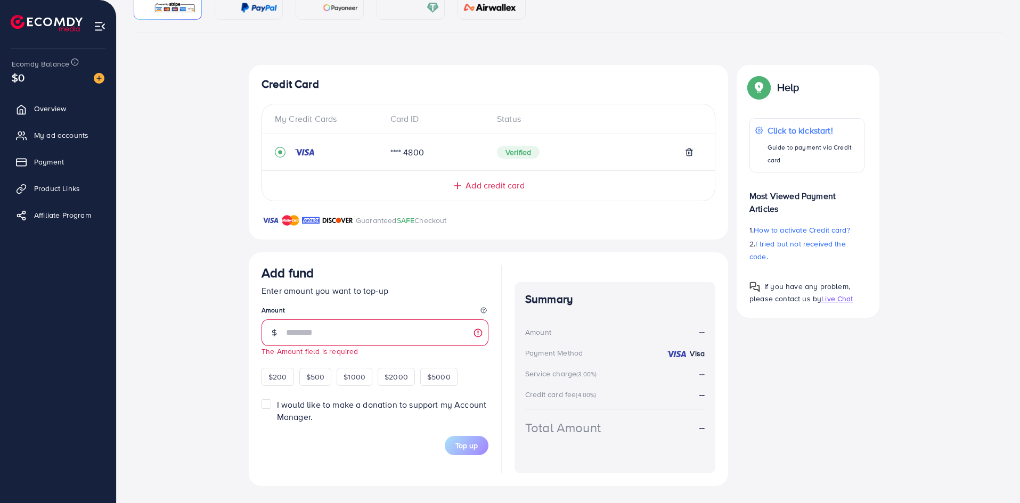
click at [416, 275] on div "Add fund" at bounding box center [374, 275] width 227 height 20
click at [420, 282] on div "Add fund" at bounding box center [374, 275] width 227 height 20
click at [357, 374] on span "$1000" at bounding box center [354, 377] width 22 height 11
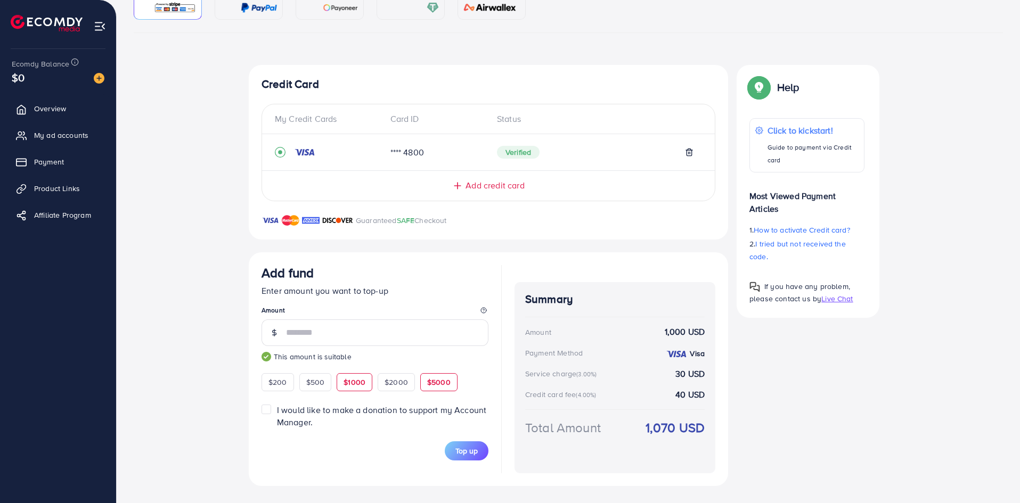
click at [435, 382] on span "$5000" at bounding box center [438, 382] width 23 height 11
click at [397, 384] on span "$2000" at bounding box center [395, 382] width 23 height 11
click at [441, 384] on span "$5000" at bounding box center [438, 382] width 23 height 11
type input "****"
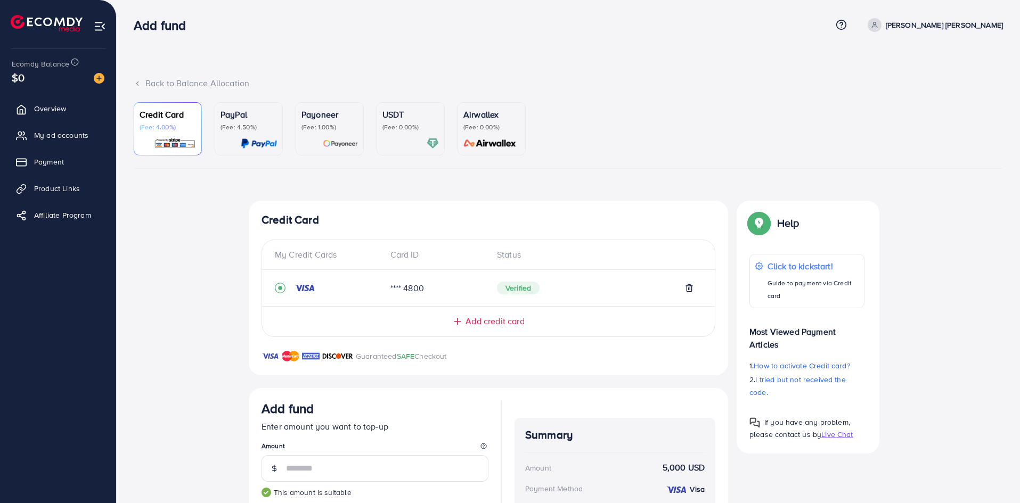
scroll to position [0, 0]
